Goal: Find specific page/section: Find specific page/section

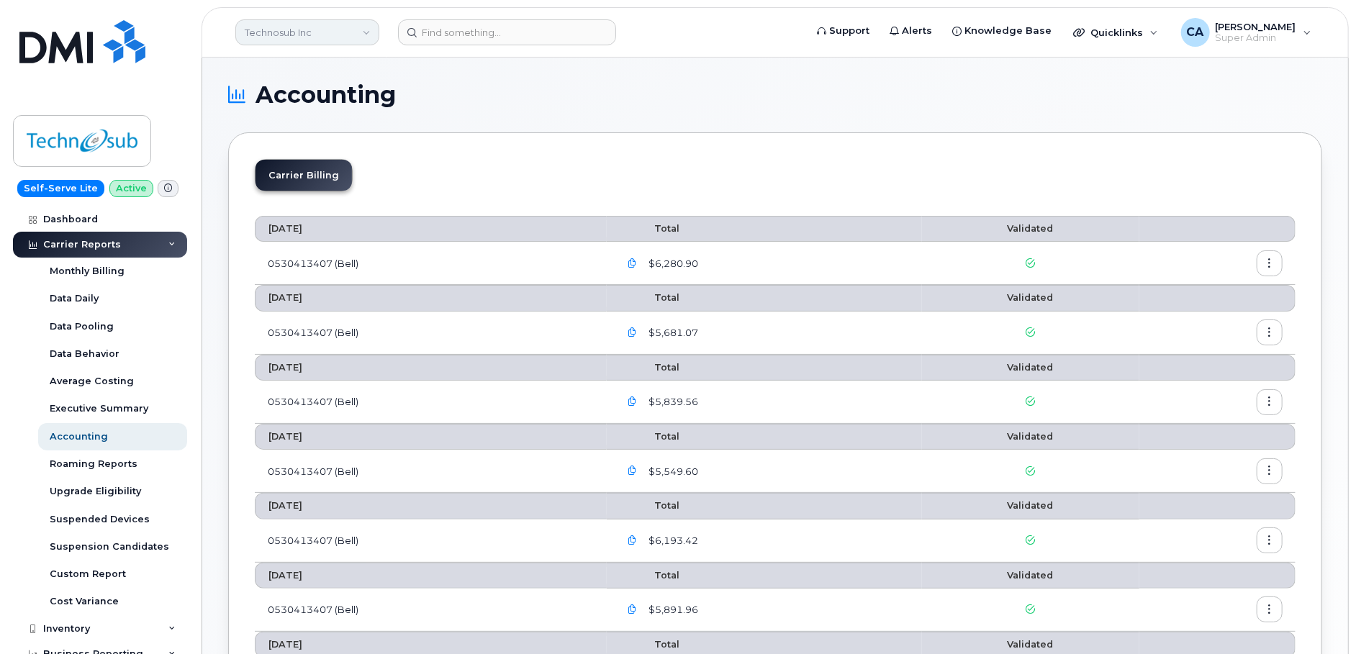
click at [315, 35] on link "Technosub Inc" at bounding box center [307, 32] width 144 height 26
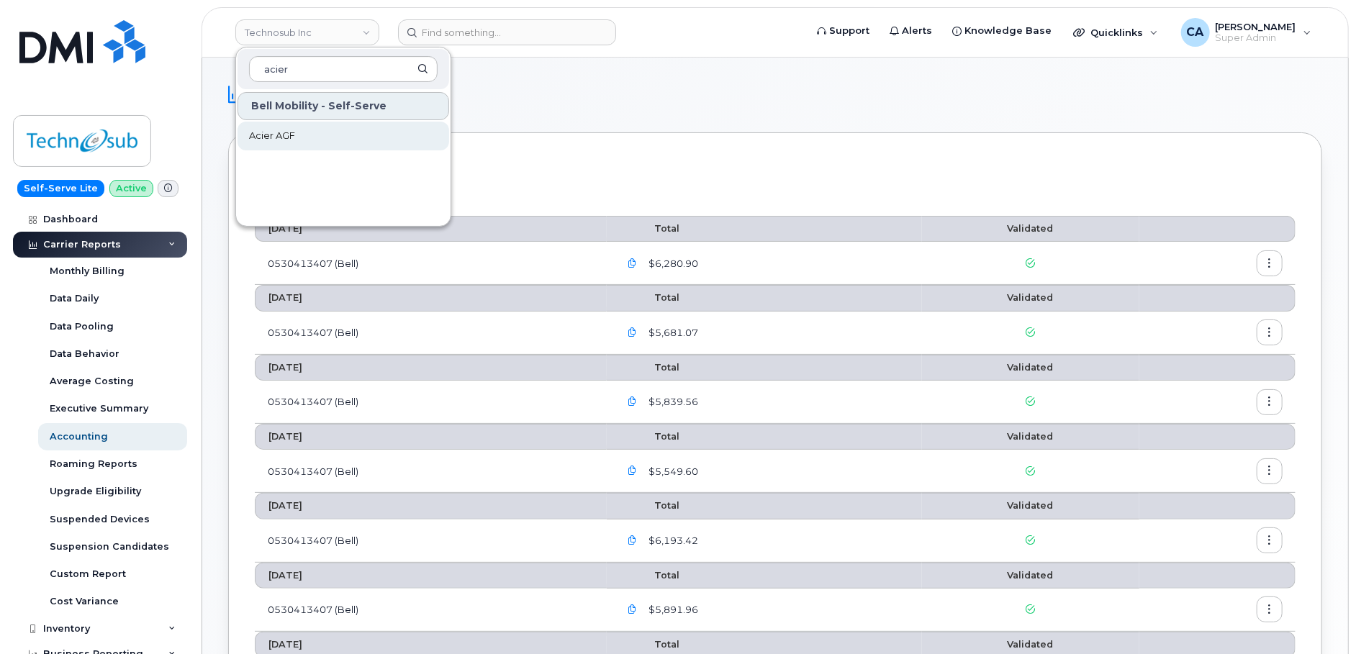
type input "acier"
click at [299, 136] on link "Acier AGF" at bounding box center [343, 136] width 212 height 29
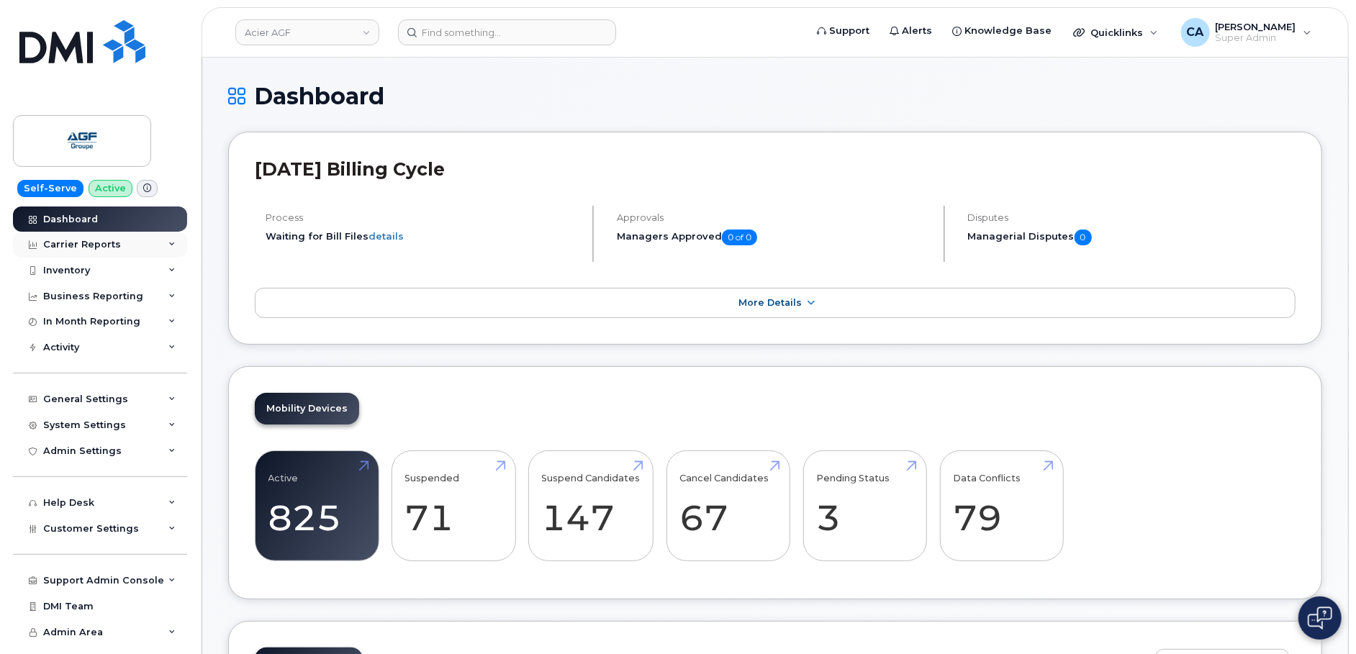
click at [79, 237] on div "Carrier Reports" at bounding box center [100, 245] width 174 height 26
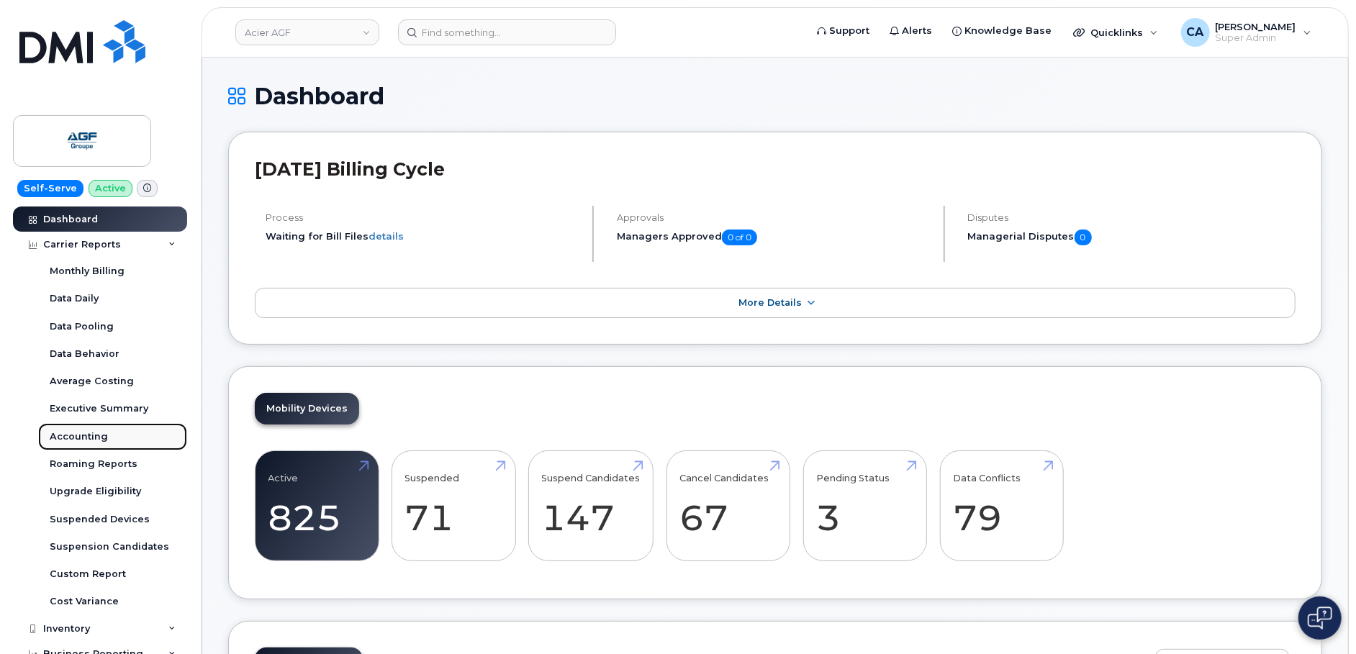
click at [82, 437] on div "Accounting" at bounding box center [79, 436] width 58 height 13
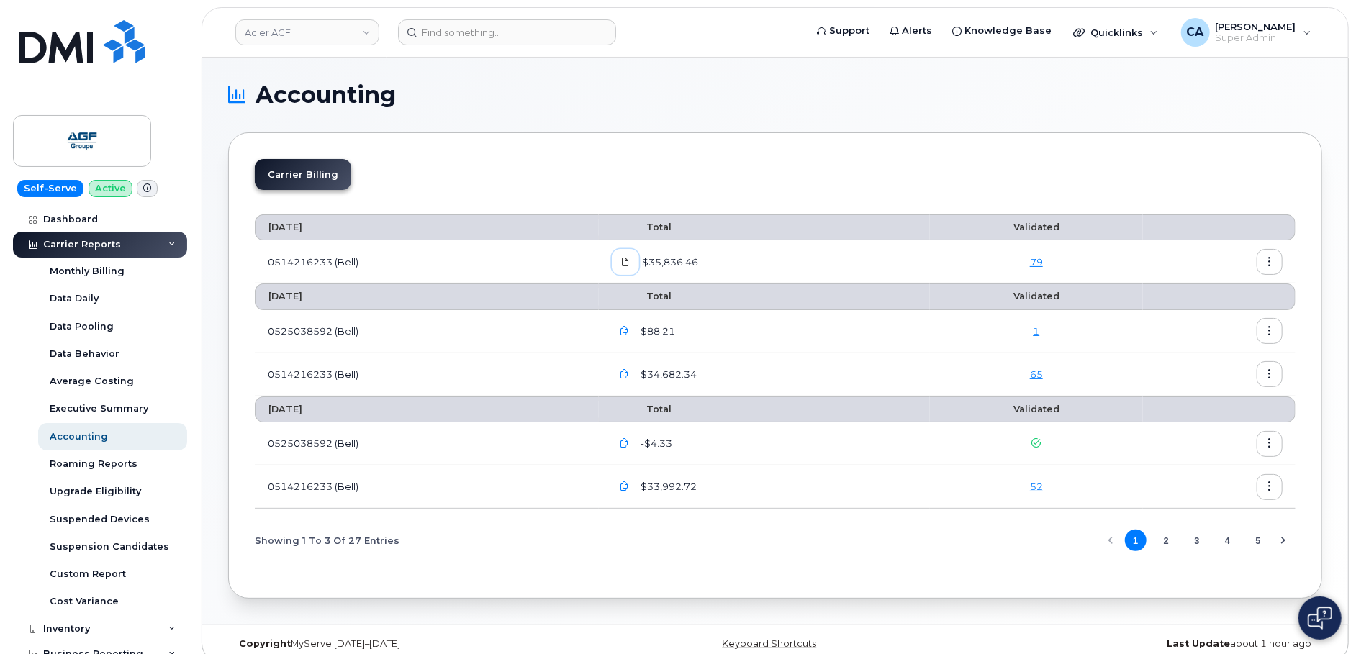
click at [626, 260] on icon at bounding box center [625, 262] width 9 height 9
click at [693, 169] on div "Carrier Billing" at bounding box center [775, 180] width 1040 height 42
click at [627, 259] on icon at bounding box center [625, 262] width 9 height 9
